Goal: Transaction & Acquisition: Purchase product/service

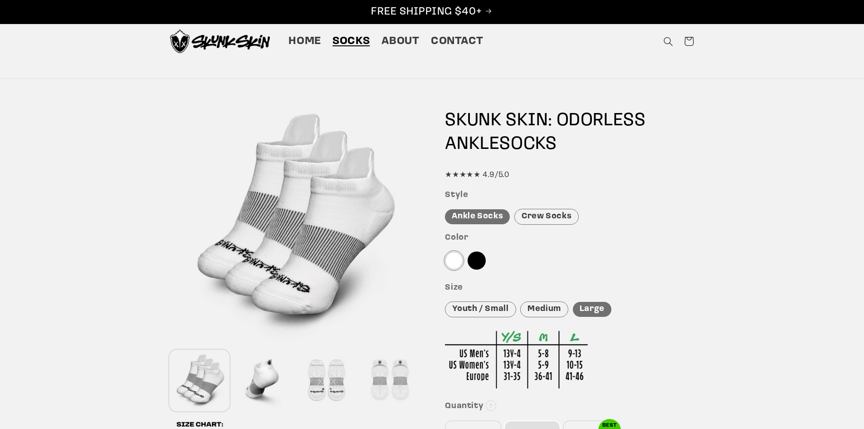
click at [538, 218] on div "Crew Socks" at bounding box center [546, 217] width 64 height 16
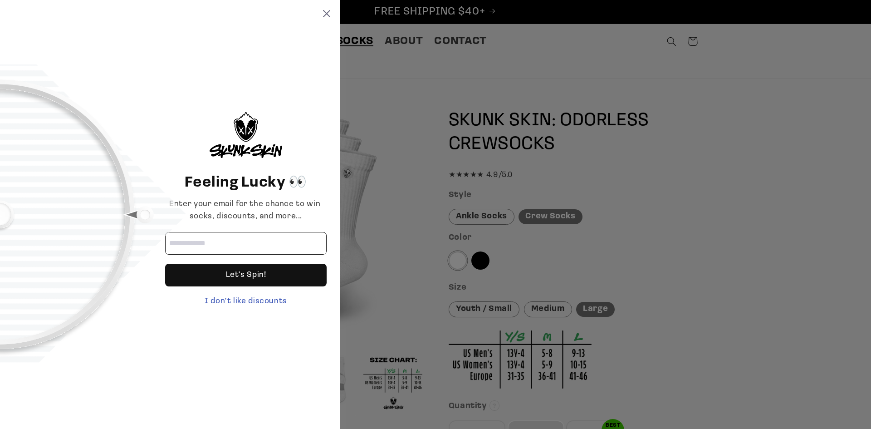
click at [217, 247] on input "Email address" at bounding box center [245, 243] width 161 height 23
type input "**********"
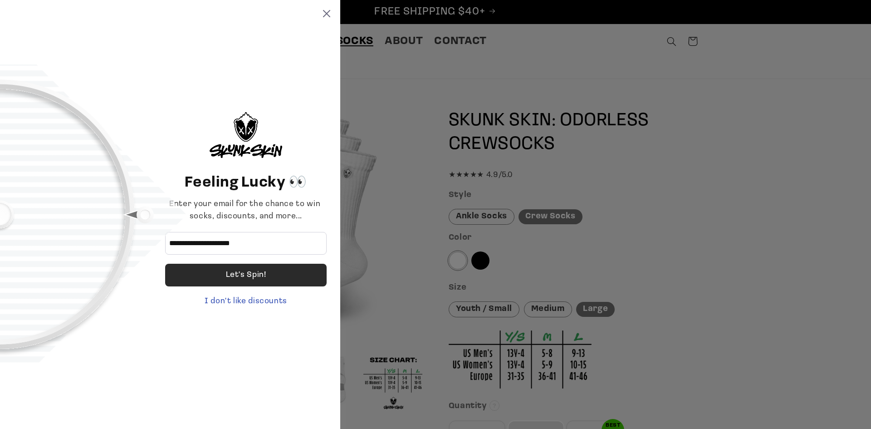
click at [259, 280] on div "Let's Spin!" at bounding box center [246, 275] width 40 height 23
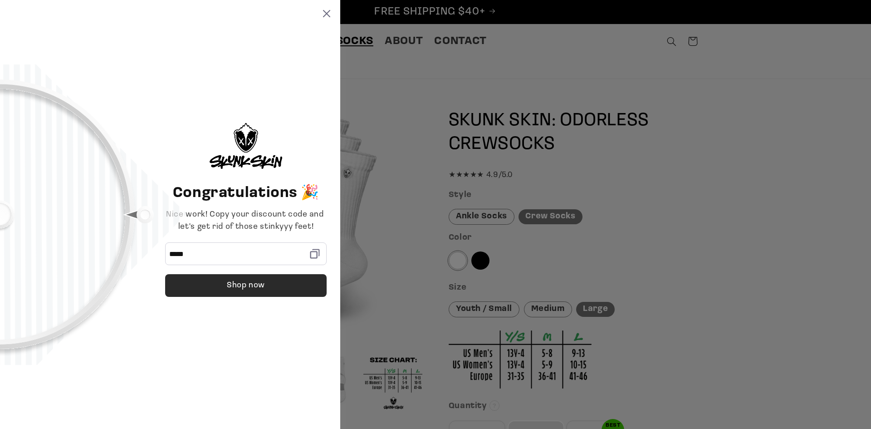
click at [261, 285] on div "Shop now" at bounding box center [246, 285] width 38 height 23
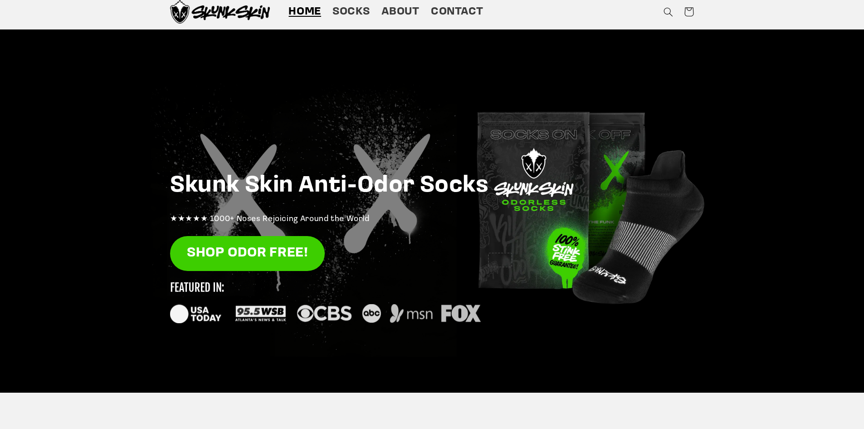
scroll to position [45, 0]
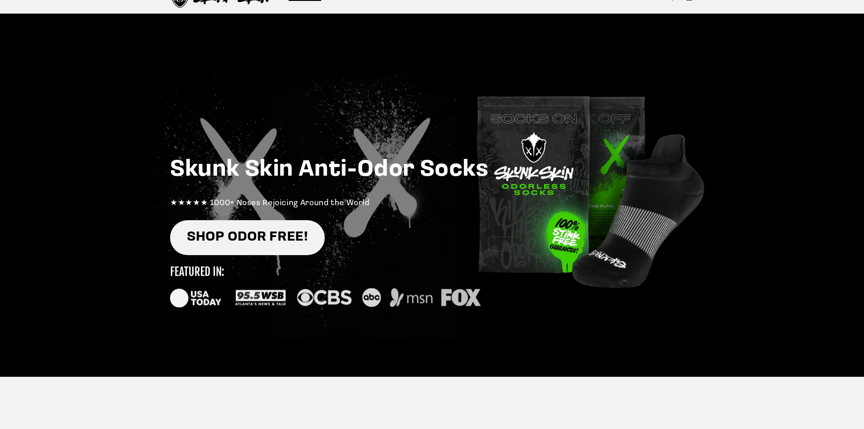
click at [265, 242] on link "SHOP ODOR FREE!" at bounding box center [247, 237] width 155 height 35
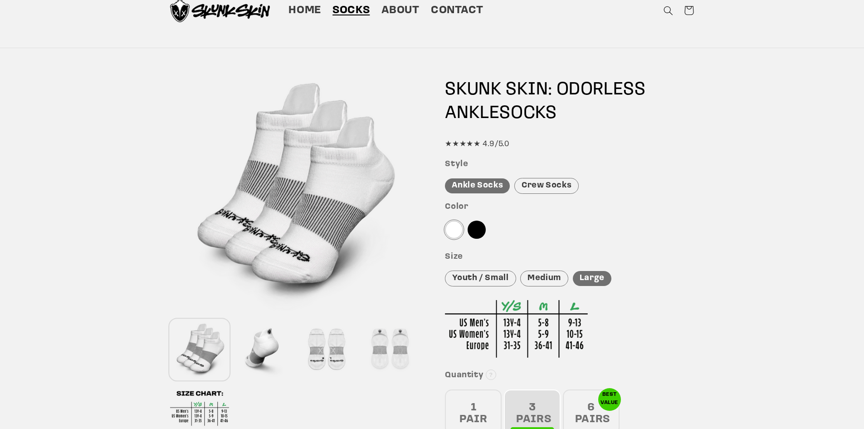
scroll to position [45, 0]
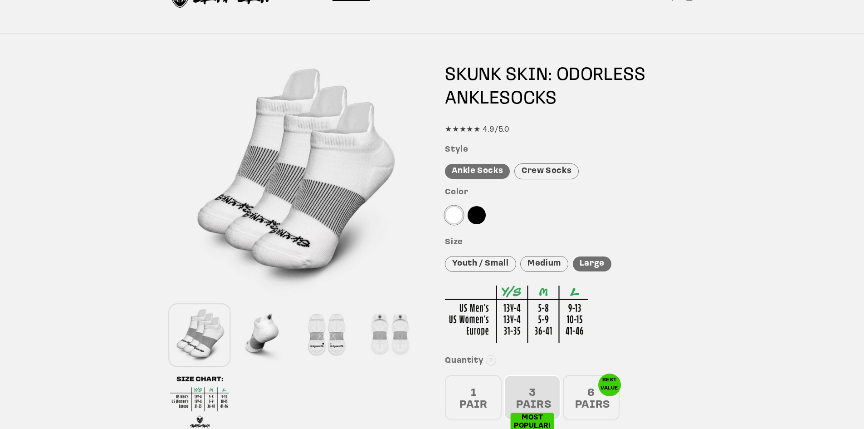
click at [559, 172] on div "Crew Socks" at bounding box center [546, 171] width 64 height 16
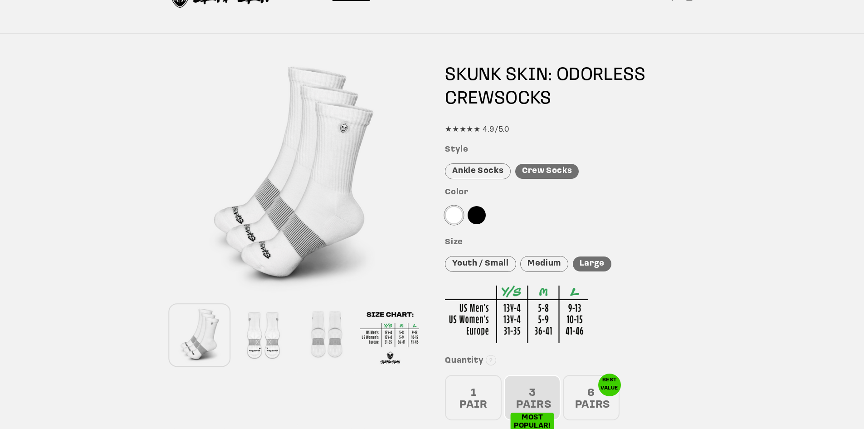
click at [451, 220] on div at bounding box center [454, 215] width 18 height 18
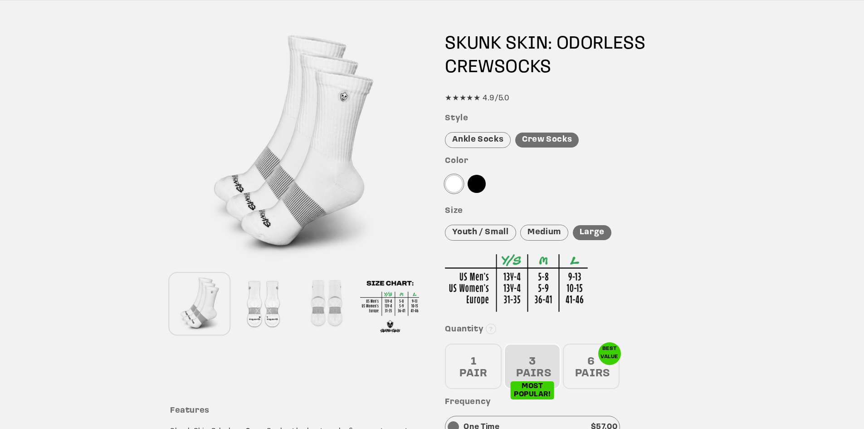
scroll to position [91, 0]
